Goal: Transaction & Acquisition: Book appointment/travel/reservation

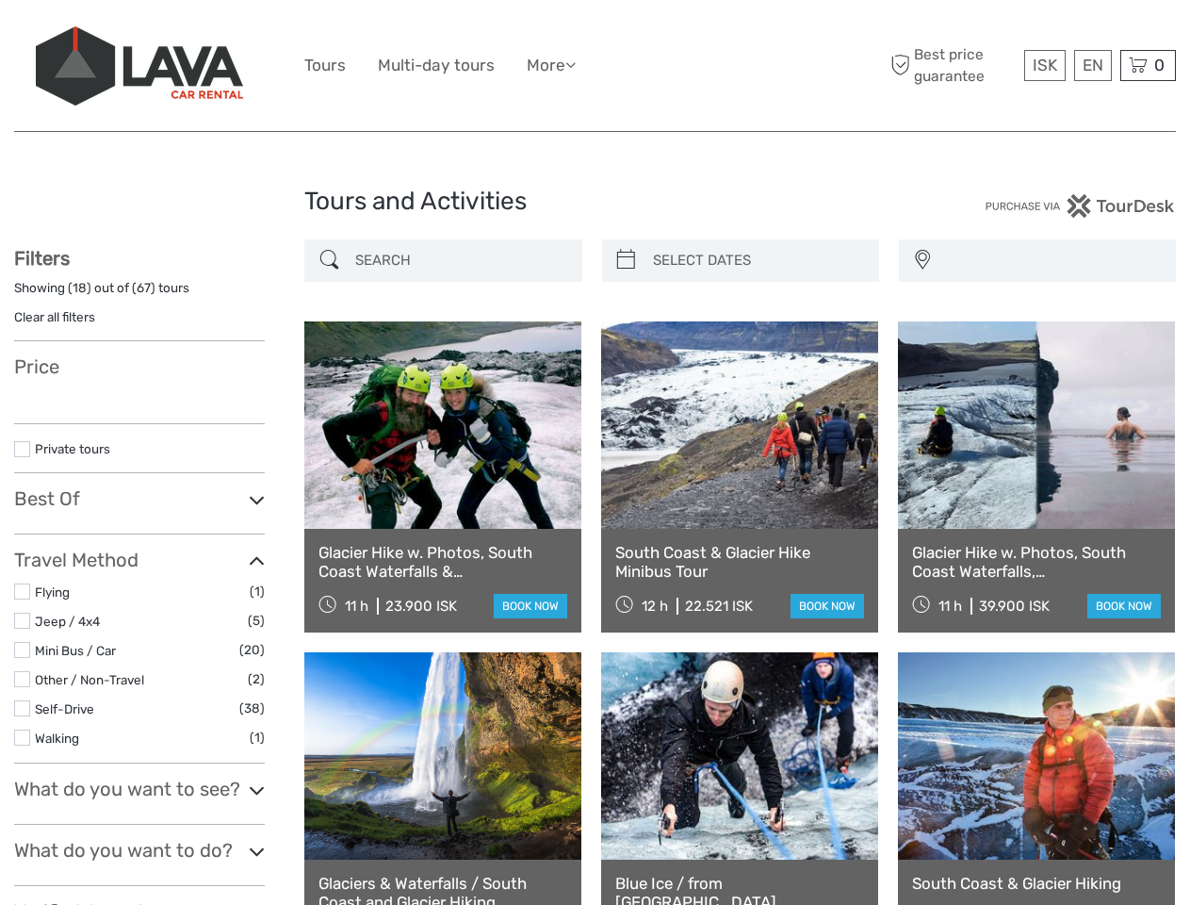
select select
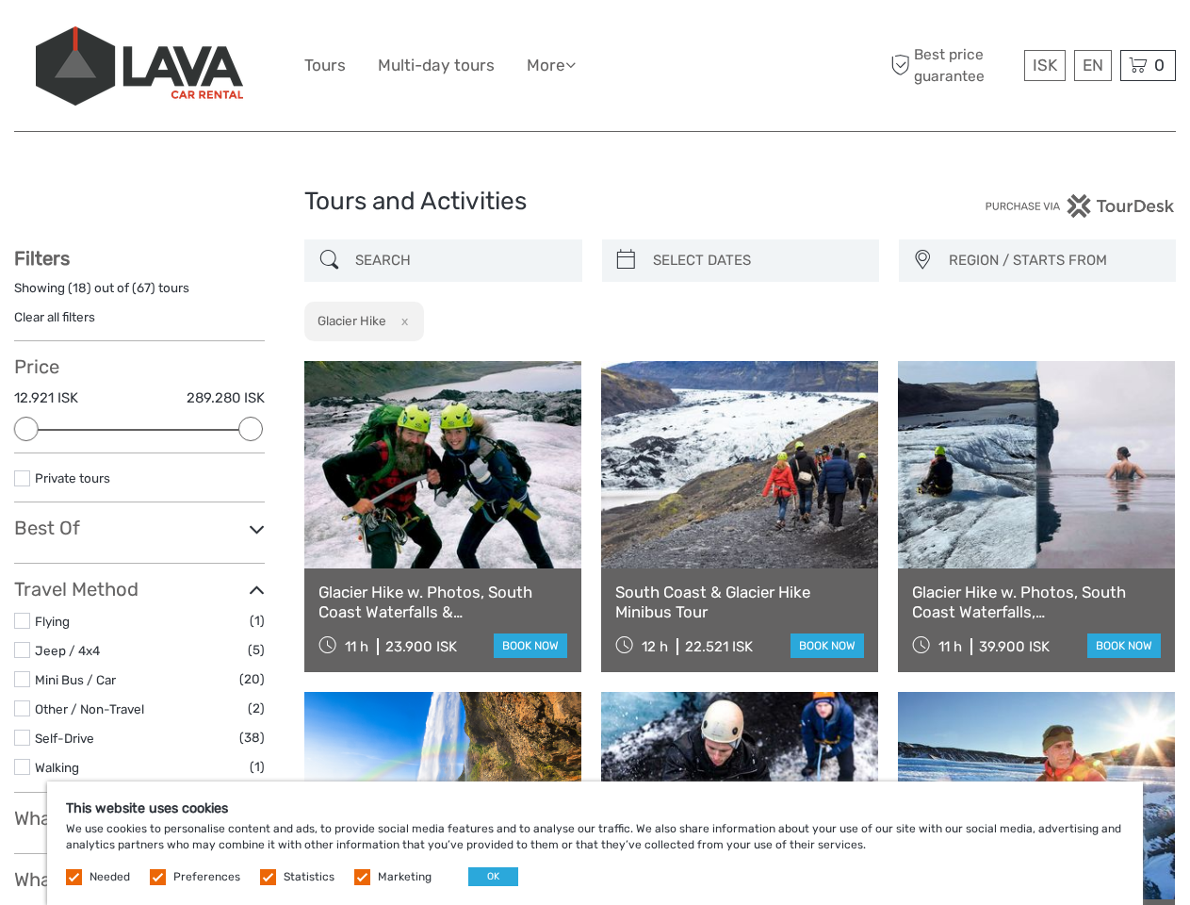
click at [595, 66] on ul "Tours Multi-day tours More Food & drink Travel Articles Back to [GEOGRAPHIC_DAT…" at bounding box center [454, 65] width 300 height 27
click at [553, 65] on link "More" at bounding box center [551, 65] width 49 height 27
click at [576, 64] on icon at bounding box center [571, 65] width 10 height 16
click at [1044, 65] on span "ISK" at bounding box center [1045, 65] width 25 height 19
click at [1092, 65] on div "EN English Español Deutsch" at bounding box center [1094, 65] width 38 height 31
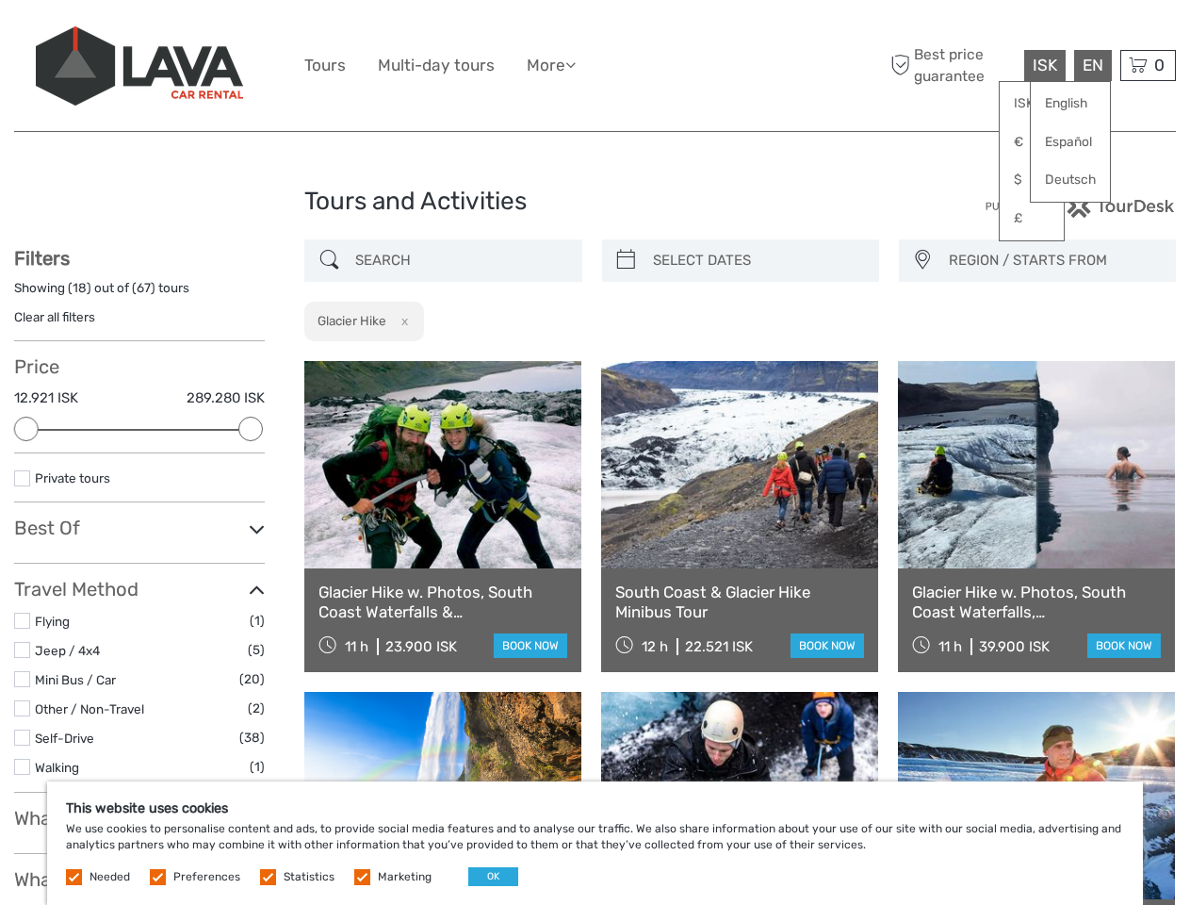
click at [1148, 65] on div "0 Items Total 0 ISK Checkout The shopping cart is empty." at bounding box center [1149, 65] width 56 height 31
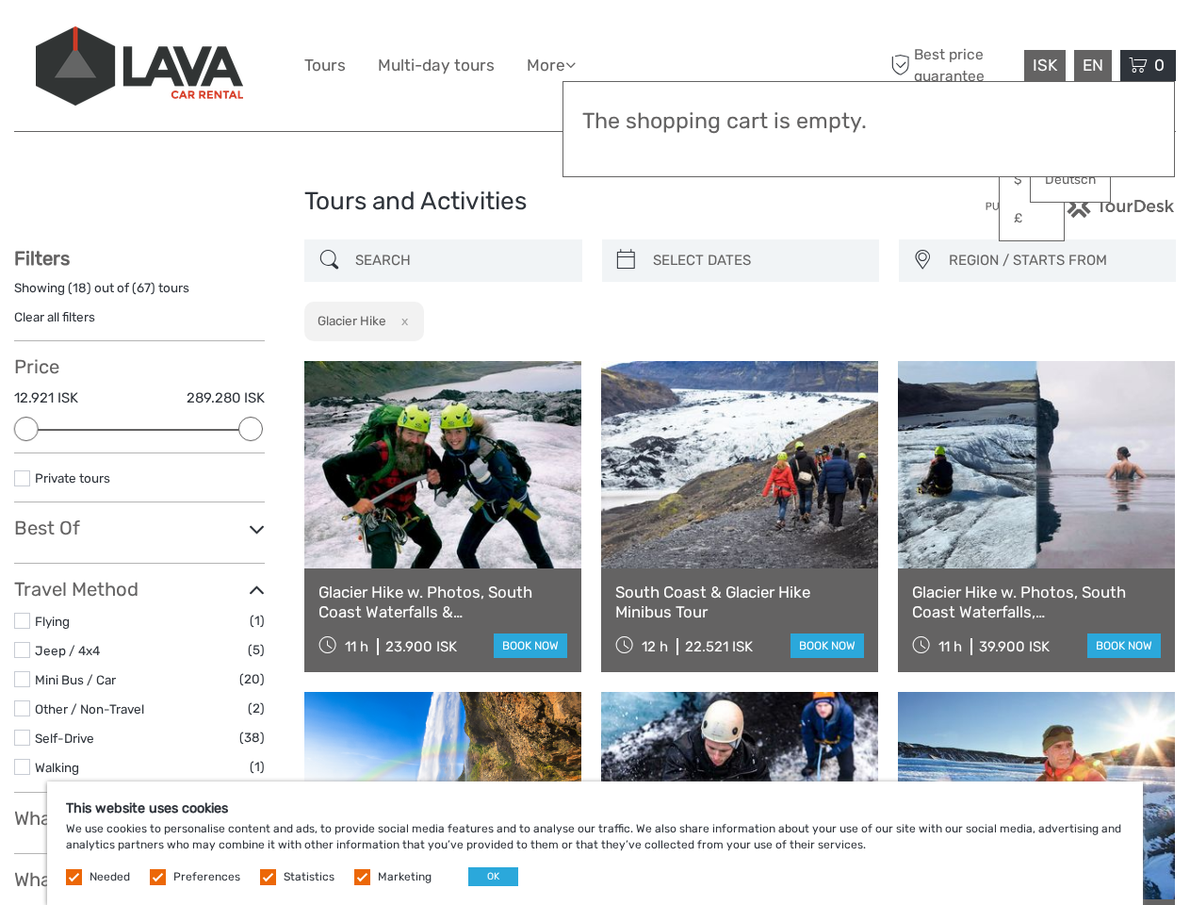
click at [26, 429] on div at bounding box center [26, 429] width 25 height 25
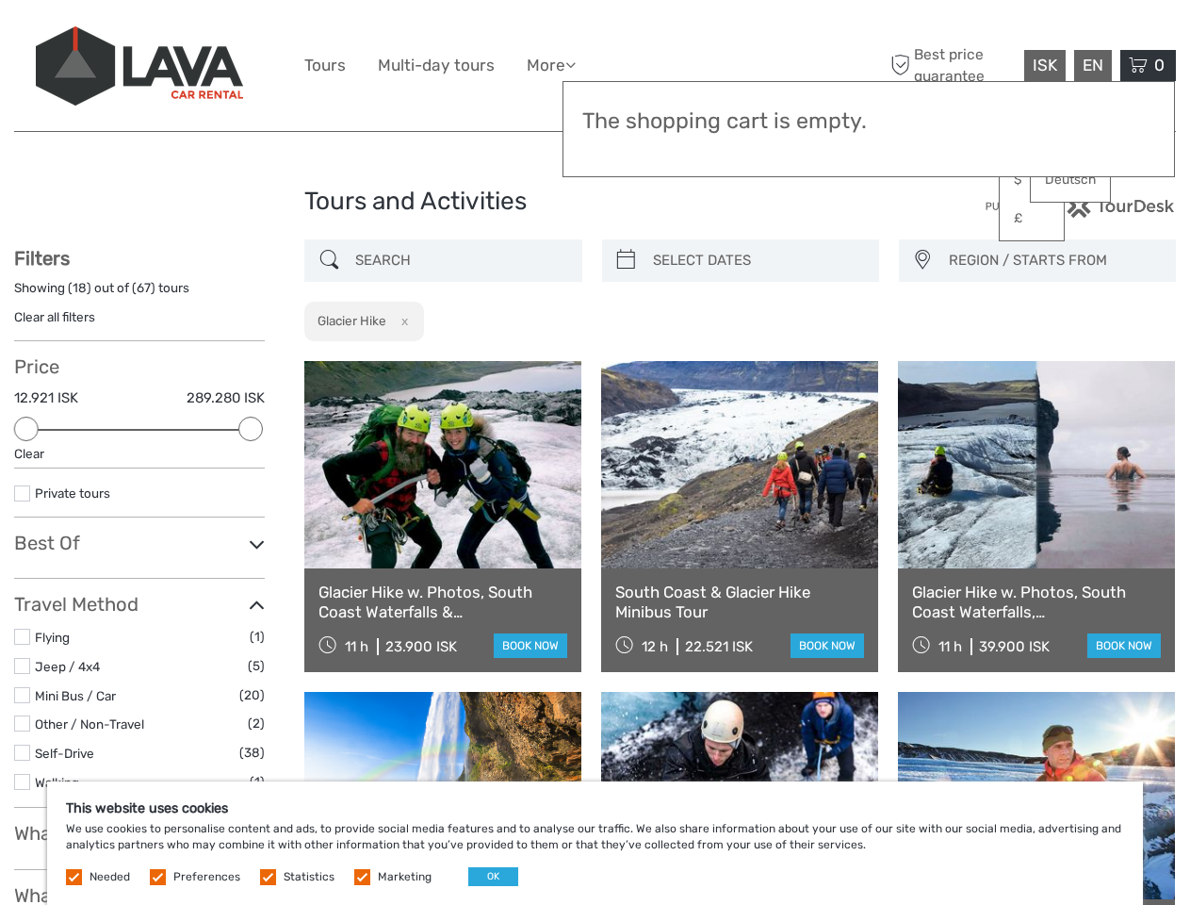
click at [251, 532] on icon at bounding box center [257, 544] width 16 height 25
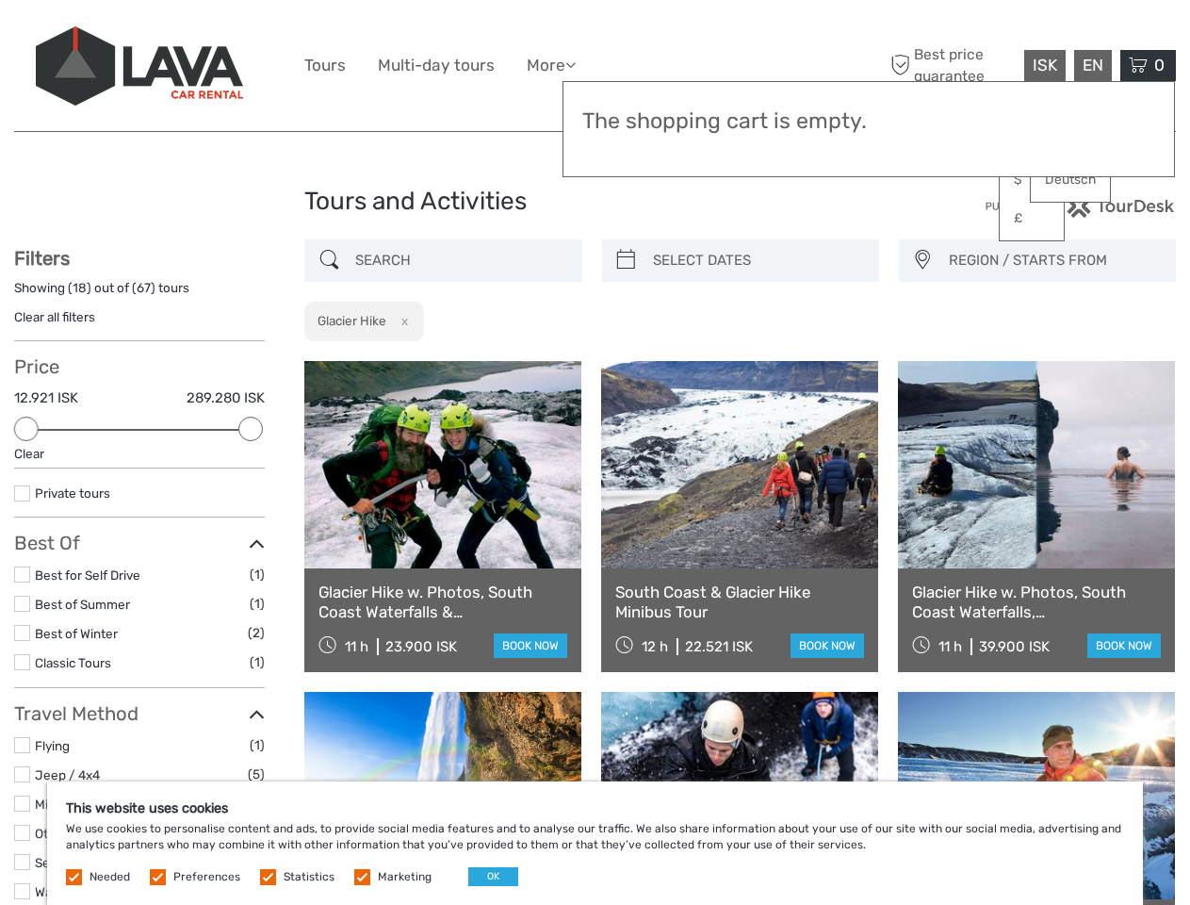
click at [626, 361] on link at bounding box center [739, 464] width 277 height 207
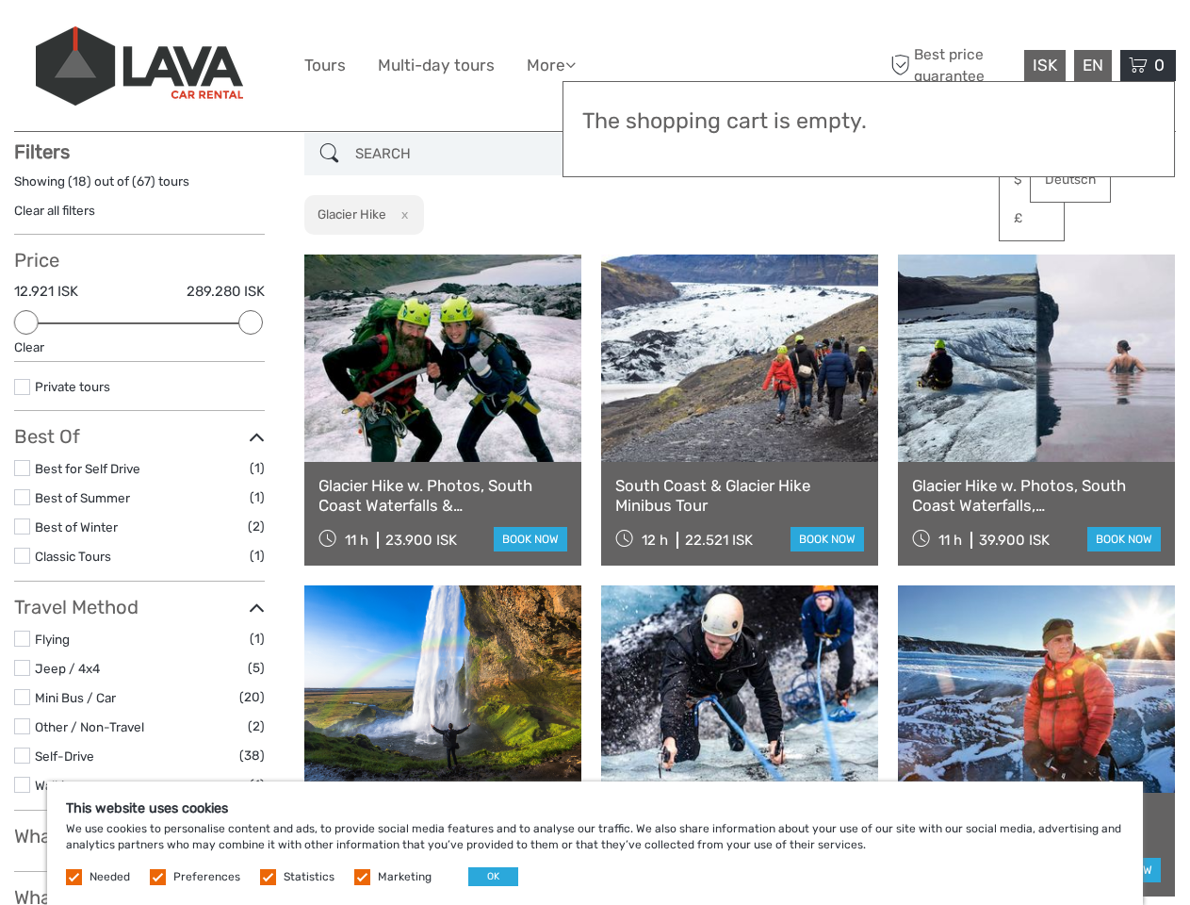
click at [757, 260] on link at bounding box center [739, 357] width 277 height 207
